Goal: Task Accomplishment & Management: Use online tool/utility

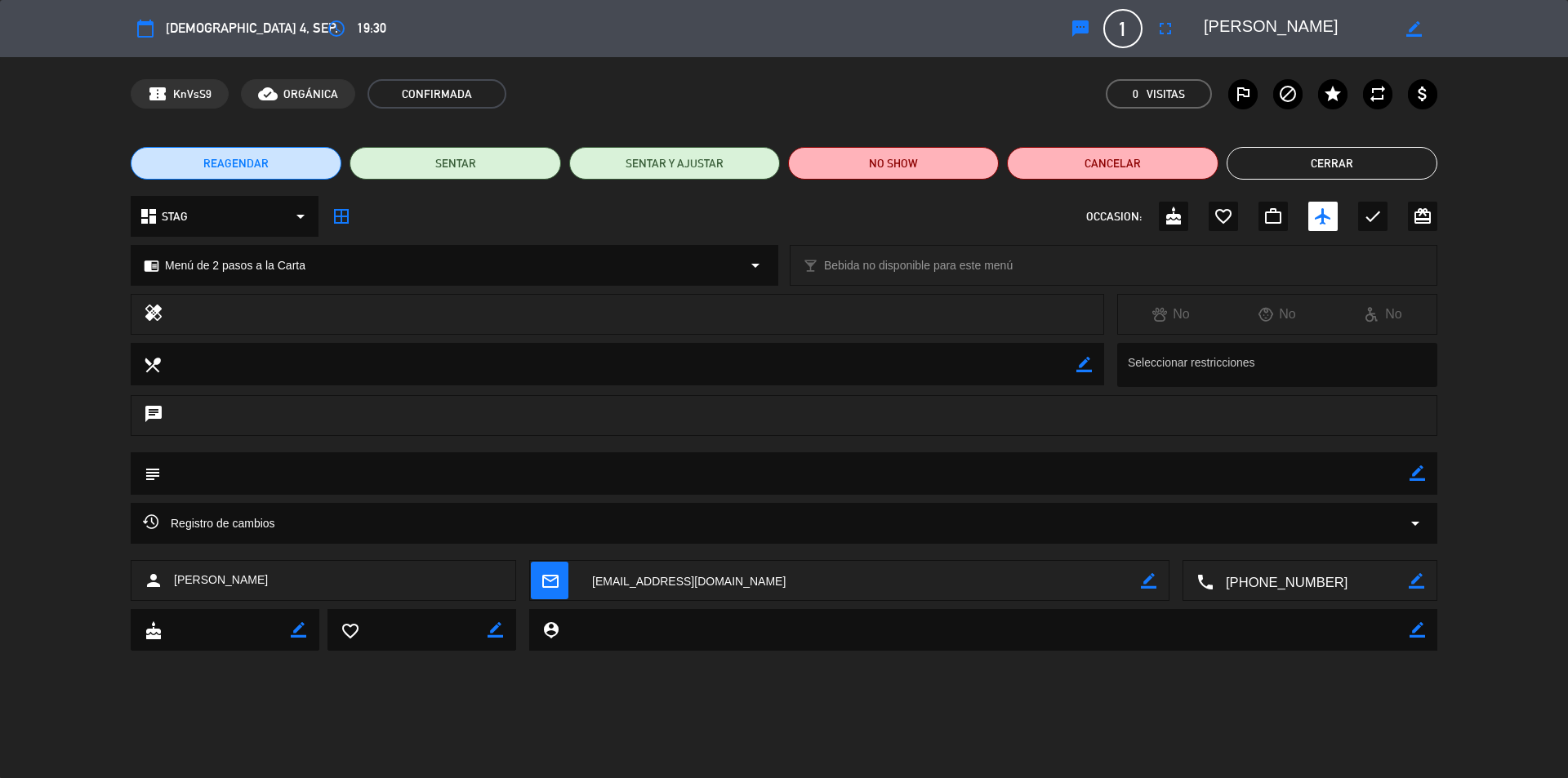
click at [1320, 159] on button "Cerrar" at bounding box center [1332, 163] width 211 height 33
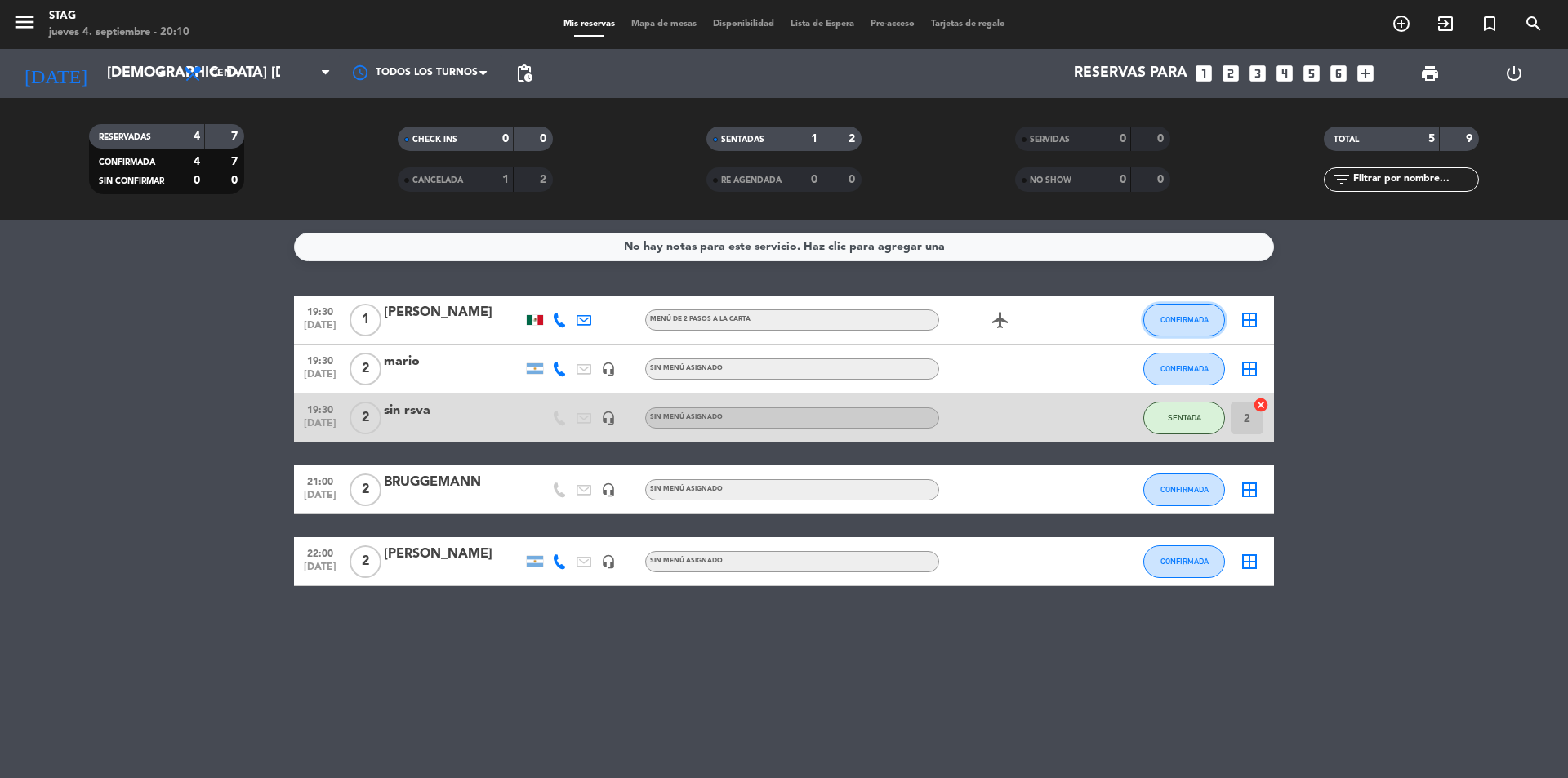
click at [1189, 327] on button "CONFIRMADA" at bounding box center [1184, 319] width 82 height 33
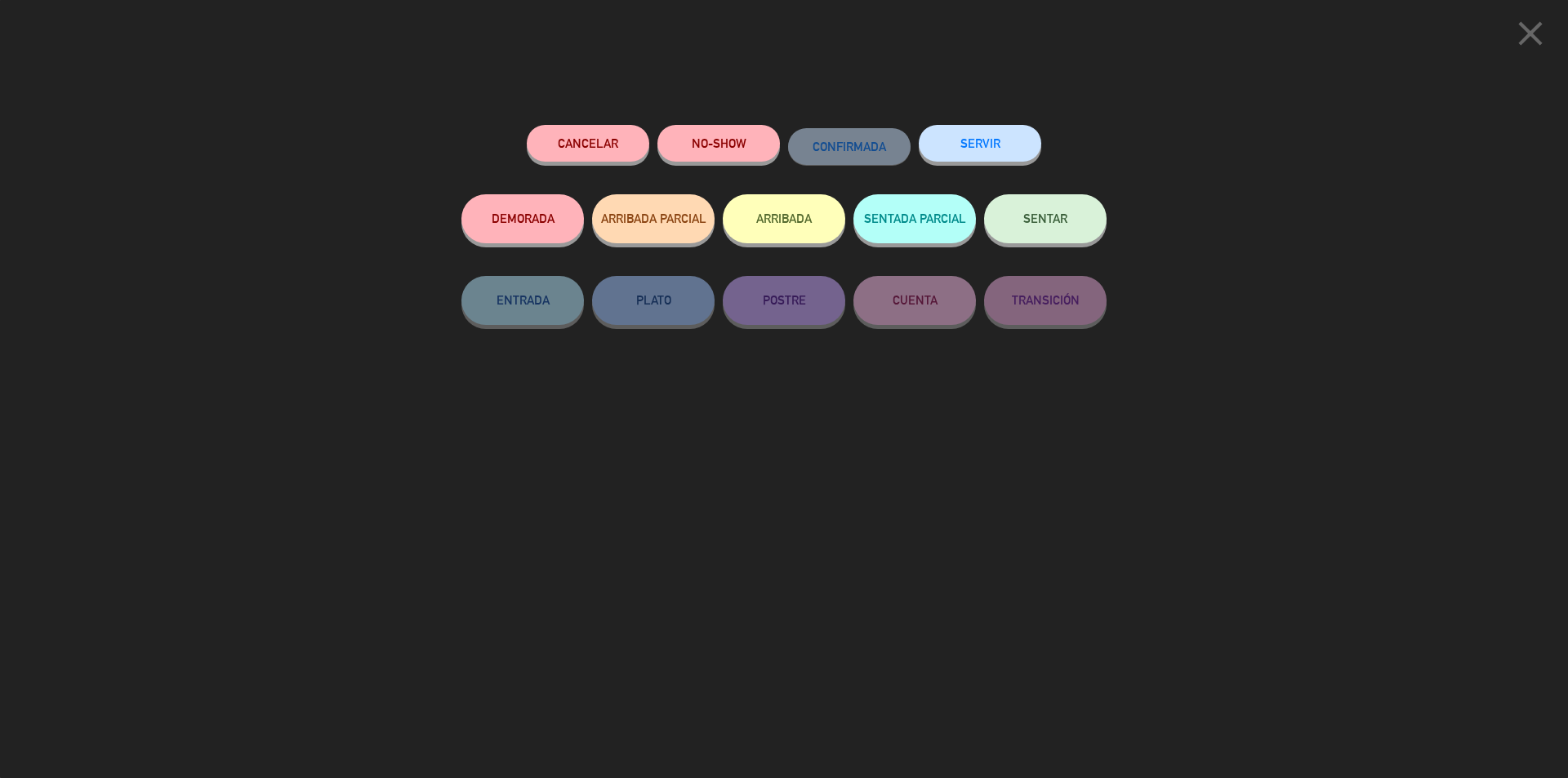
click at [1078, 226] on button "SENTAR" at bounding box center [1045, 219] width 122 height 49
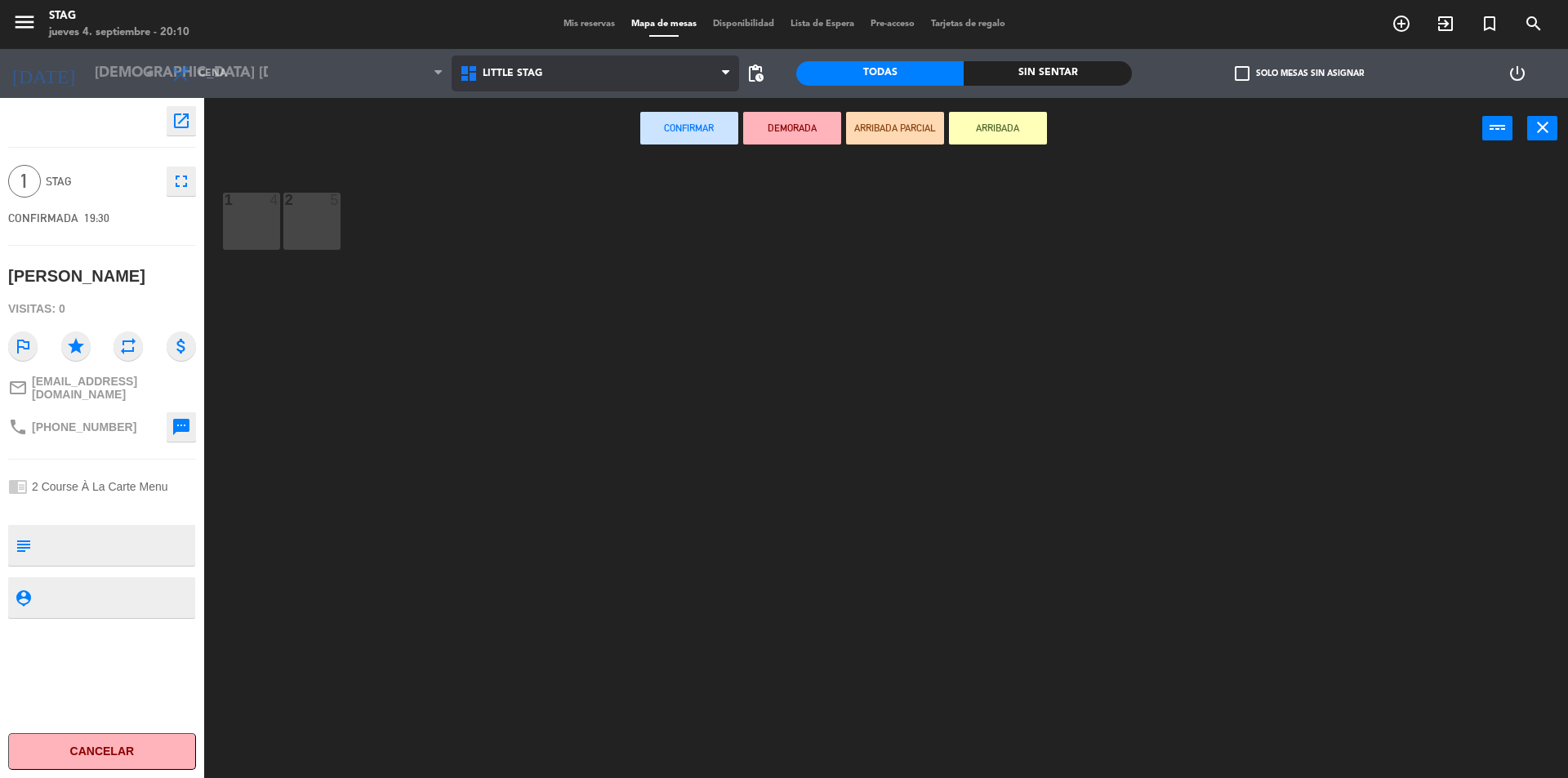
click at [512, 74] on span "Little Stag" at bounding box center [511, 73] width 59 height 11
click at [508, 138] on ng-component "menu STAG jueves 4. septiembre - 20:10 Mis reservas Mapa de mesas Disponibilida…" at bounding box center [784, 391] width 1568 height 782
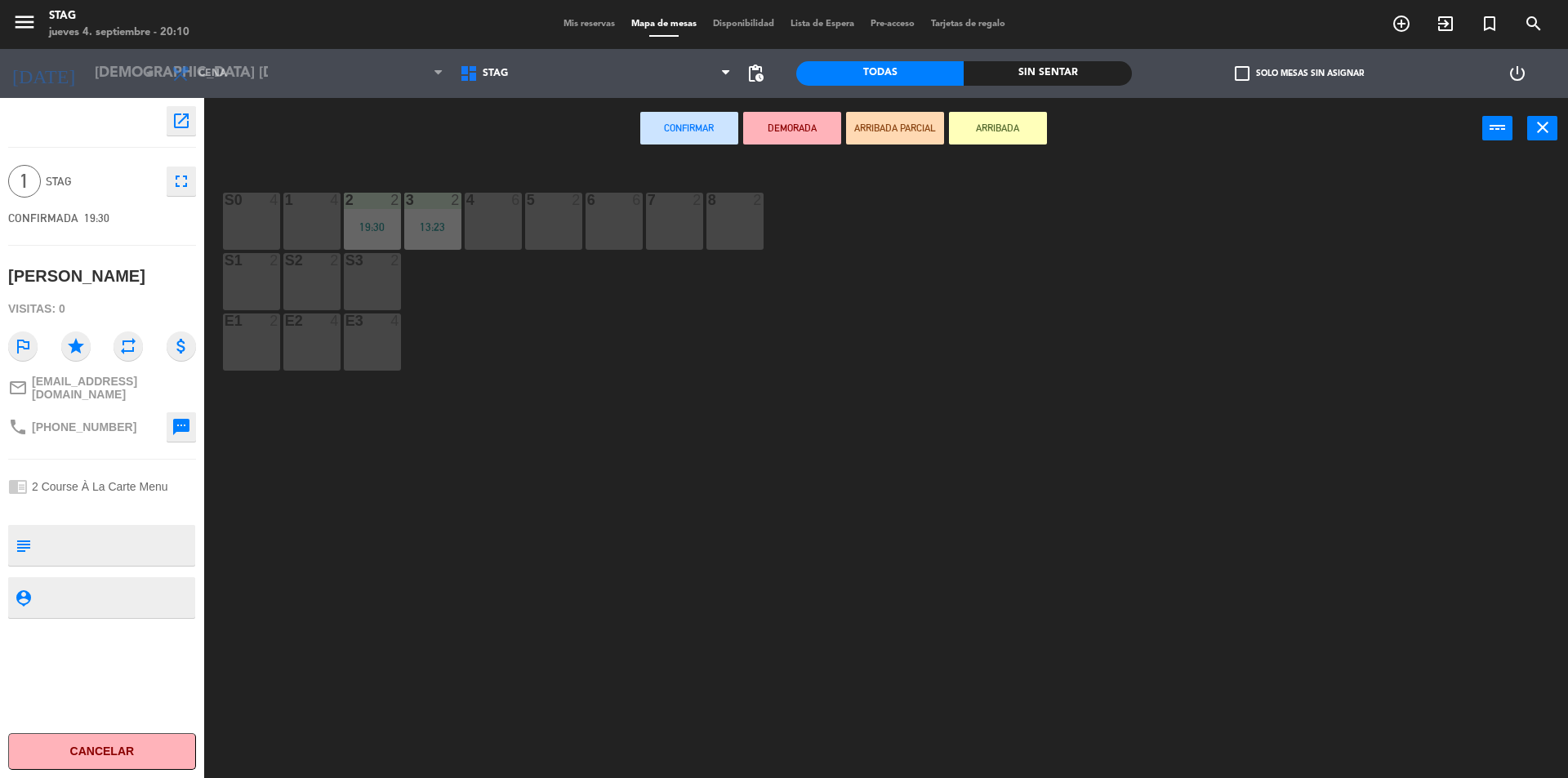
click at [295, 214] on div "1 4" at bounding box center [311, 221] width 57 height 57
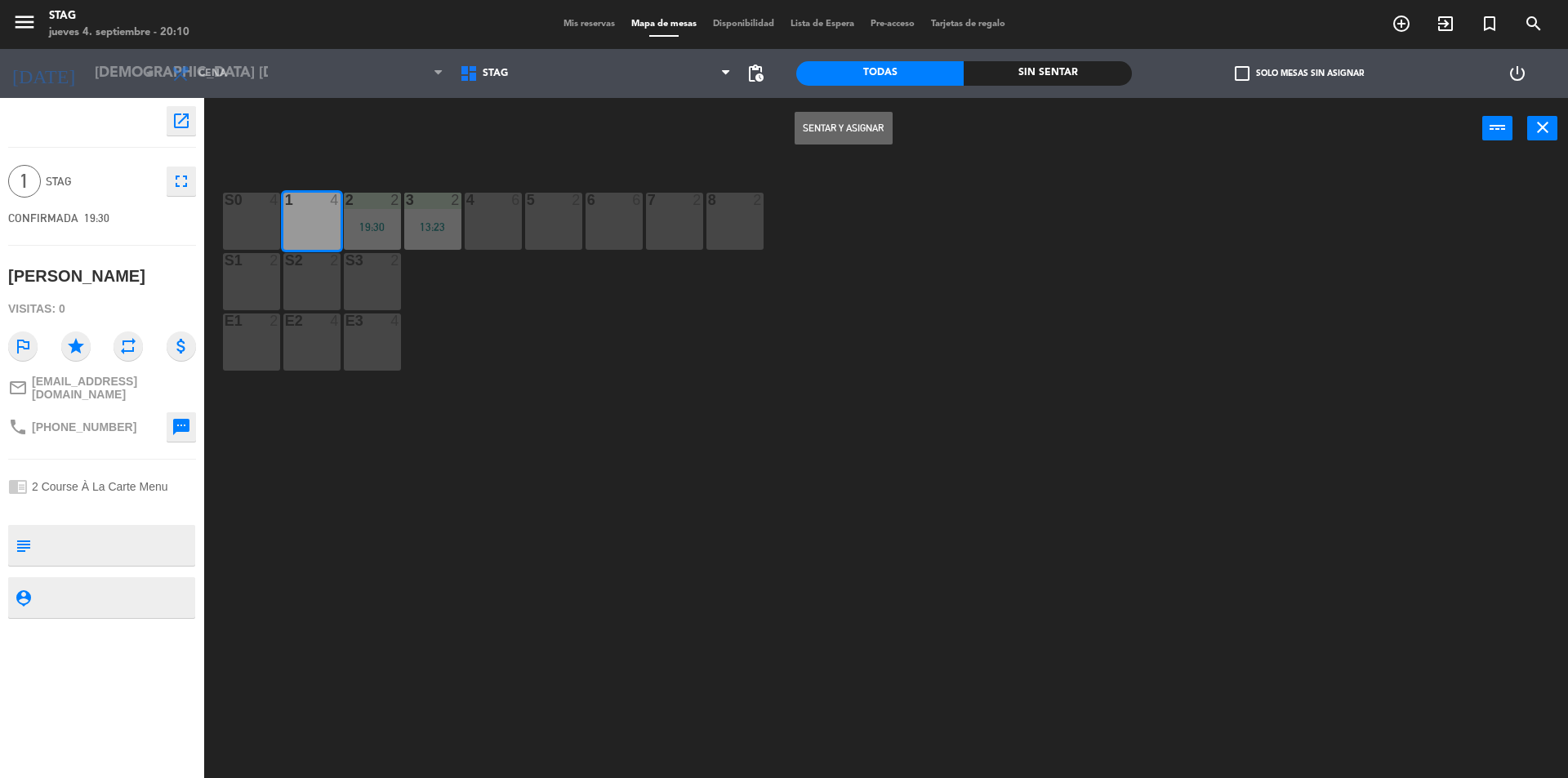
click at [852, 117] on button "Sentar y Asignar" at bounding box center [843, 128] width 98 height 33
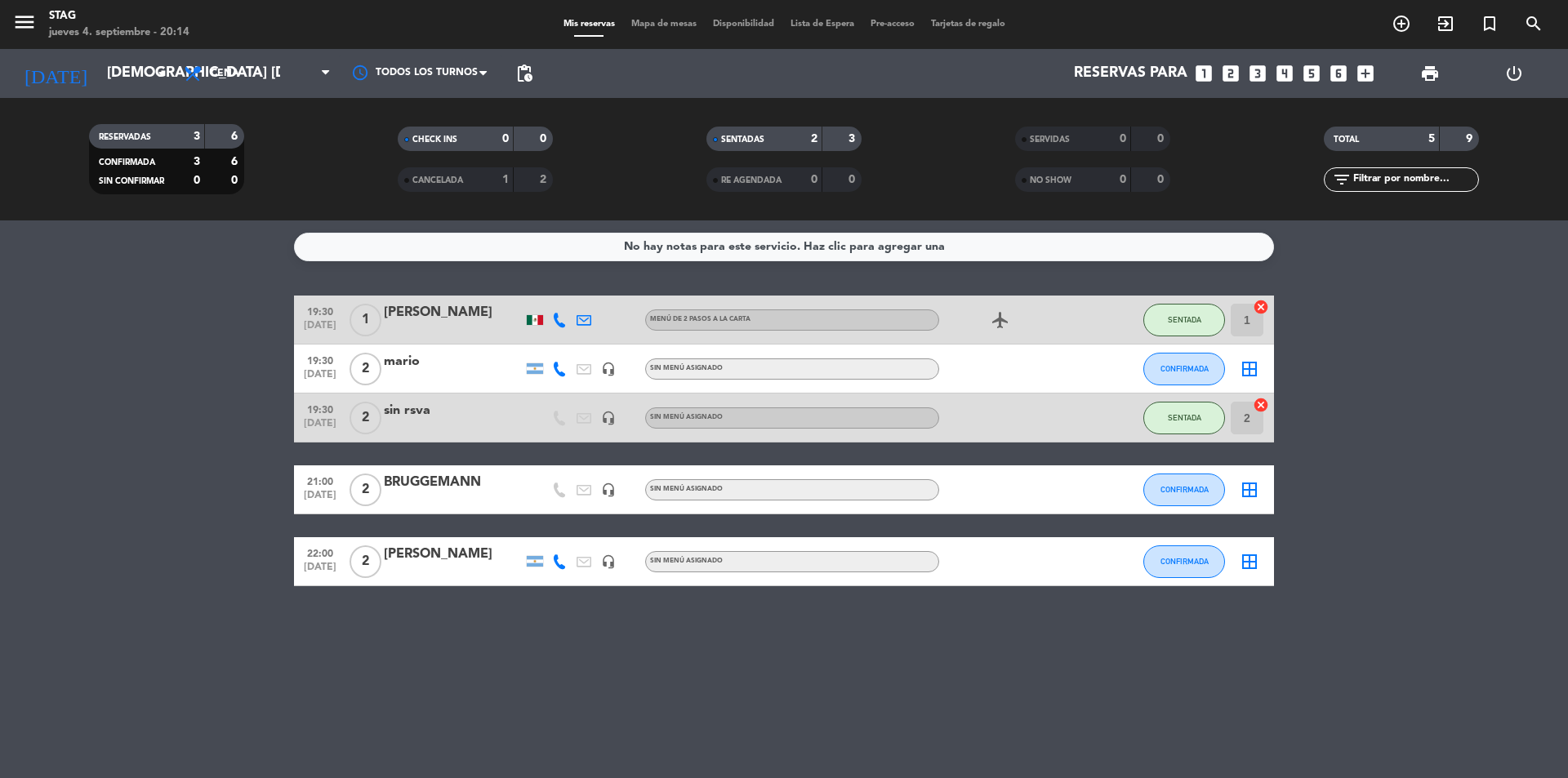
click at [766, 645] on div "No hay notas para este servicio. Haz clic para agregar una 19:30 [DATE] 1 [PERS…" at bounding box center [784, 499] width 1568 height 557
click at [1132, 647] on div "No hay notas para este servicio. Haz clic para agregar una 19:30 [DATE] 1 [PERS…" at bounding box center [784, 499] width 1568 height 557
